Goal: Entertainment & Leisure: Consume media (video, audio)

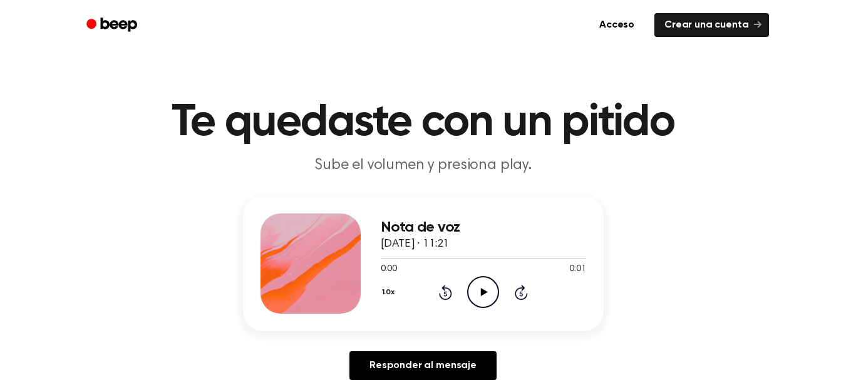
click at [478, 286] on icon "Play Audio" at bounding box center [483, 292] width 32 height 32
click at [477, 286] on icon "Play Audio" at bounding box center [483, 292] width 32 height 32
click at [485, 283] on icon "Play Audio" at bounding box center [483, 292] width 32 height 32
click at [482, 292] on icon at bounding box center [484, 292] width 7 height 8
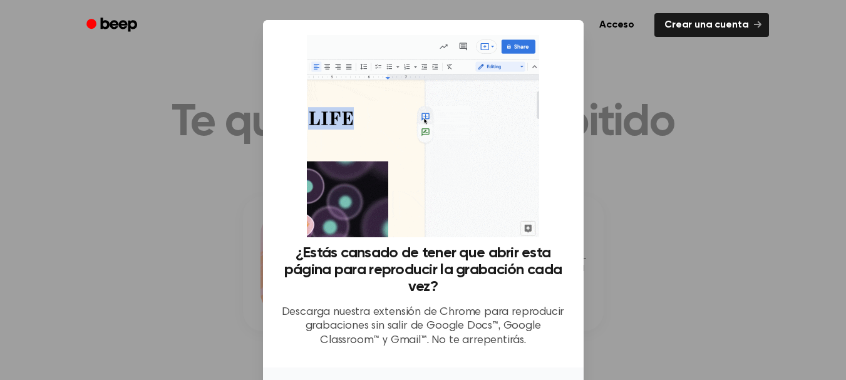
click at [606, 226] on div at bounding box center [423, 190] width 846 height 380
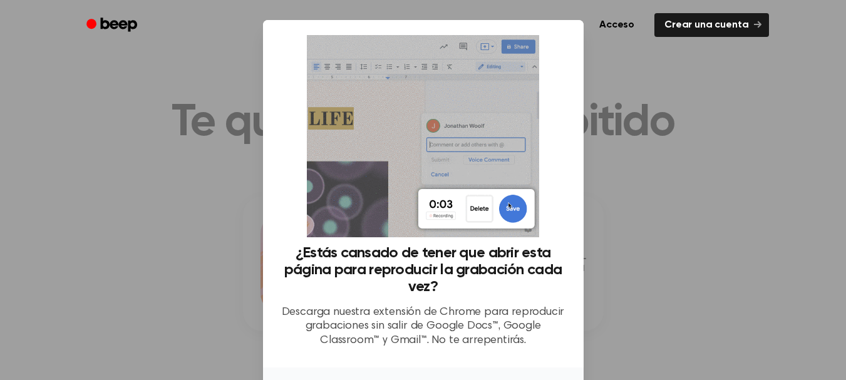
click at [606, 226] on div at bounding box center [423, 190] width 846 height 380
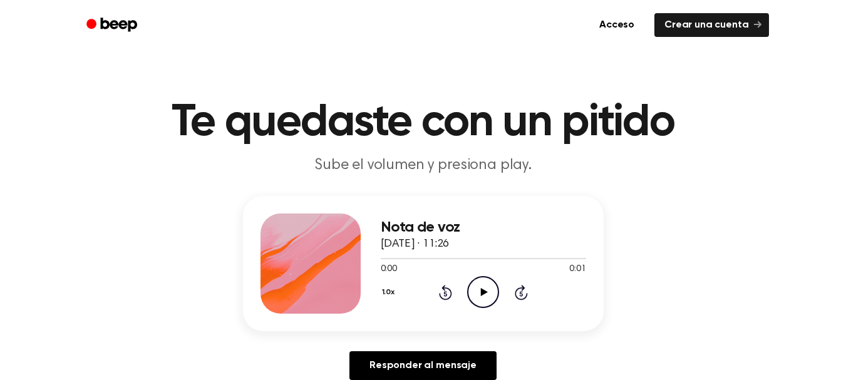
click at [481, 290] on icon at bounding box center [484, 292] width 7 height 8
click at [481, 291] on icon at bounding box center [484, 292] width 7 height 8
click at [481, 297] on icon "Play Audio" at bounding box center [483, 292] width 32 height 32
click at [477, 288] on icon "Play Audio" at bounding box center [483, 292] width 32 height 32
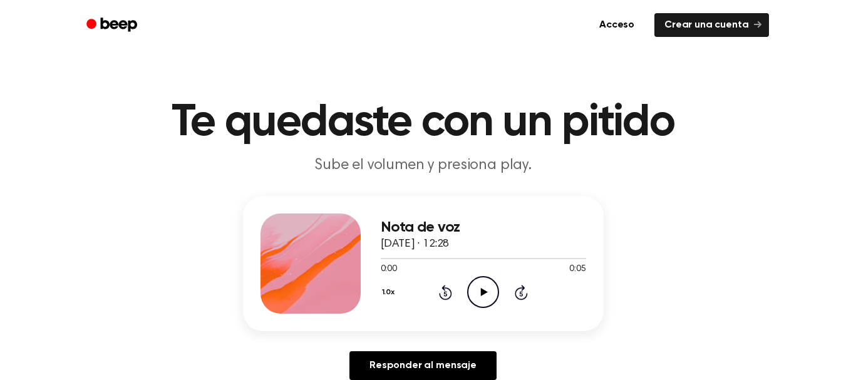
click at [483, 291] on icon at bounding box center [484, 292] width 7 height 8
click at [477, 292] on icon "Play Audio" at bounding box center [483, 292] width 32 height 32
click at [487, 290] on icon "Play Audio" at bounding box center [483, 292] width 32 height 32
click at [487, 290] on icon "Pause Audio" at bounding box center [483, 292] width 32 height 32
click at [484, 291] on icon at bounding box center [484, 292] width 7 height 8
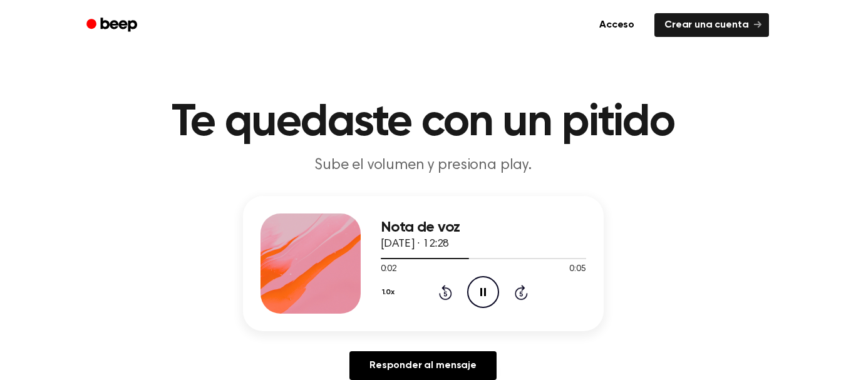
click at [484, 291] on icon at bounding box center [483, 292] width 6 height 8
click at [484, 291] on icon at bounding box center [484, 292] width 7 height 8
click at [479, 291] on icon "Play Audio" at bounding box center [483, 292] width 32 height 32
click at [479, 291] on icon "Pause Audio" at bounding box center [483, 292] width 32 height 32
click at [479, 291] on icon "Play Audio" at bounding box center [483, 292] width 32 height 32
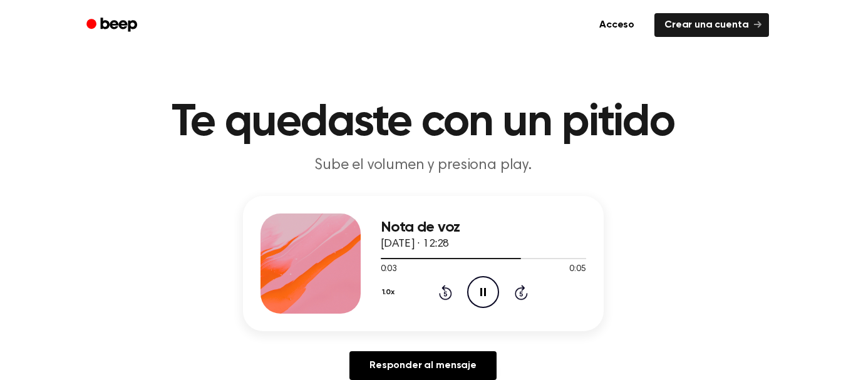
click at [479, 291] on icon "Pause Audio" at bounding box center [483, 292] width 32 height 32
click at [479, 291] on icon "Play Audio" at bounding box center [483, 292] width 32 height 32
click at [481, 298] on icon "Play Audio" at bounding box center [483, 292] width 32 height 32
click at [485, 288] on icon "Play Audio" at bounding box center [483, 292] width 32 height 32
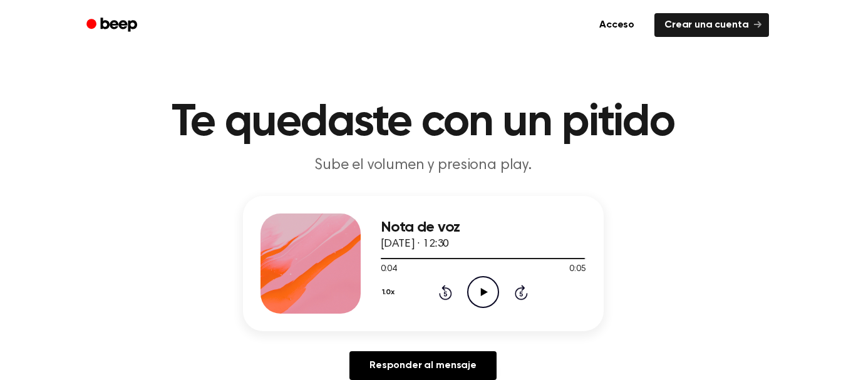
click at [485, 288] on icon "Play Audio" at bounding box center [483, 292] width 32 height 32
click at [482, 284] on icon "Play Audio" at bounding box center [483, 292] width 32 height 32
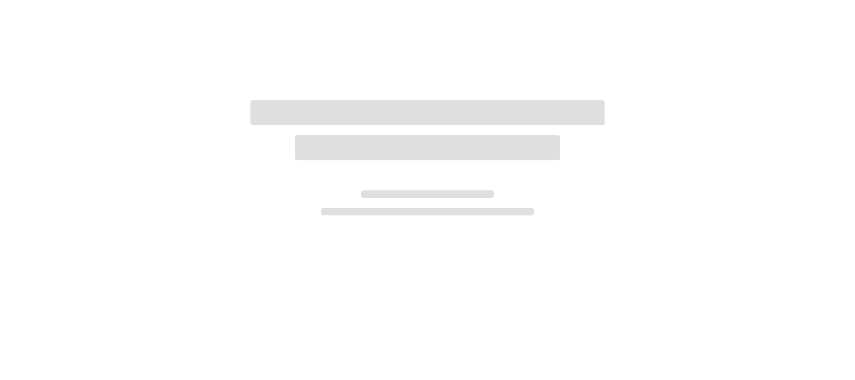
click at [253, 222] on div at bounding box center [427, 190] width 855 height 380
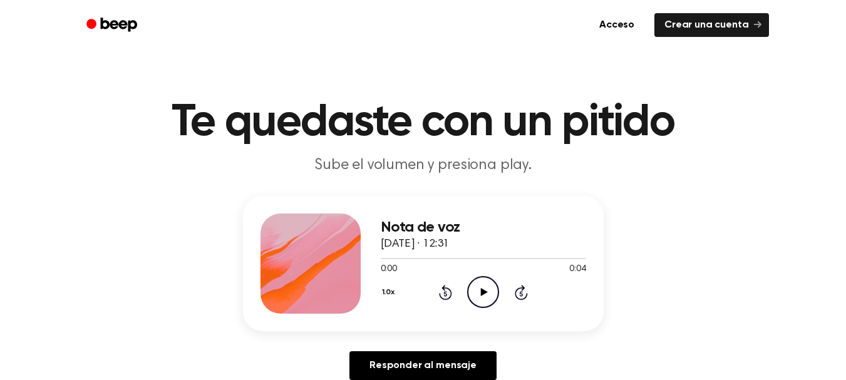
click at [486, 294] on icon "Play Audio" at bounding box center [483, 292] width 32 height 32
click at [486, 296] on icon "Play Audio" at bounding box center [483, 292] width 32 height 32
click at [487, 292] on icon at bounding box center [484, 292] width 7 height 8
click at [478, 286] on icon "Play Audio" at bounding box center [483, 292] width 32 height 32
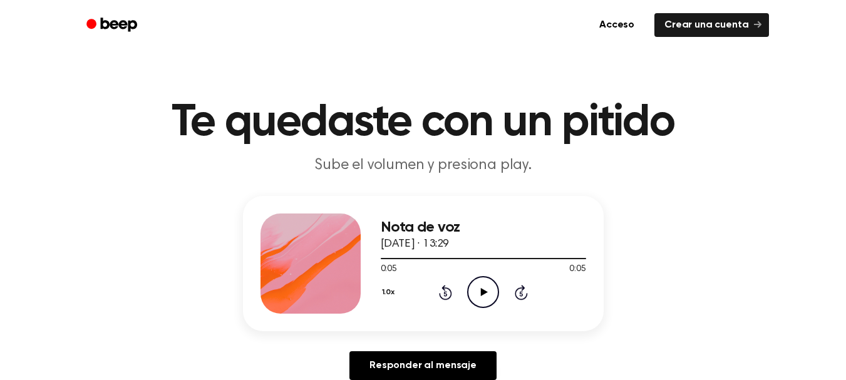
click at [478, 286] on icon "Play Audio" at bounding box center [483, 292] width 32 height 32
click at [479, 292] on icon "Play Audio" at bounding box center [483, 292] width 32 height 32
click at [486, 295] on icon "Play Audio" at bounding box center [483, 292] width 32 height 32
